Goal: Information Seeking & Learning: Learn about a topic

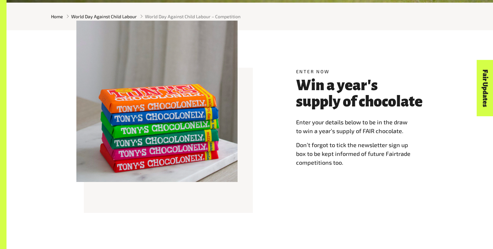
scroll to position [206, 0]
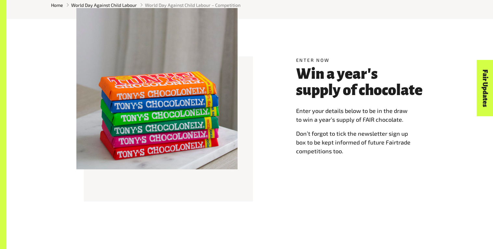
click at [288, 142] on div "Enter now Win a year's supply of chocolate Enter your details below to be in th…" at bounding box center [250, 112] width 406 height 161
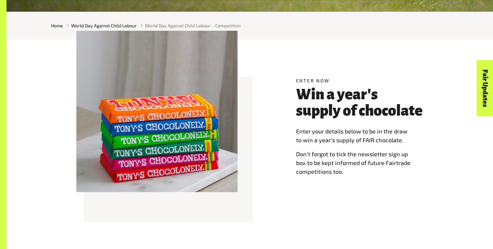
scroll to position [187, 0]
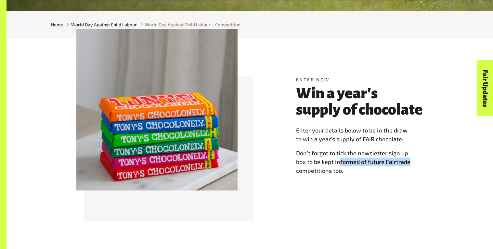
drag, startPoint x: 421, startPoint y: 160, endPoint x: 339, endPoint y: 160, distance: 82.6
click at [339, 160] on p "Don’t forgot to tick the newsletter sign up box to be kept informed of future F…" at bounding box center [359, 162] width 127 height 26
click at [484, 104] on link "Fair Updates" at bounding box center [485, 88] width 17 height 56
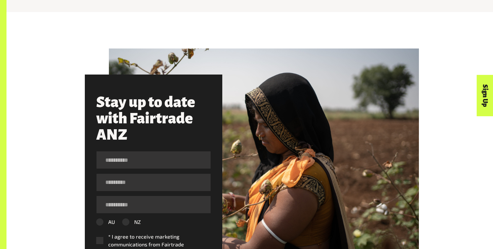
scroll to position [334, 0]
